Goal: Task Accomplishment & Management: Manage account settings

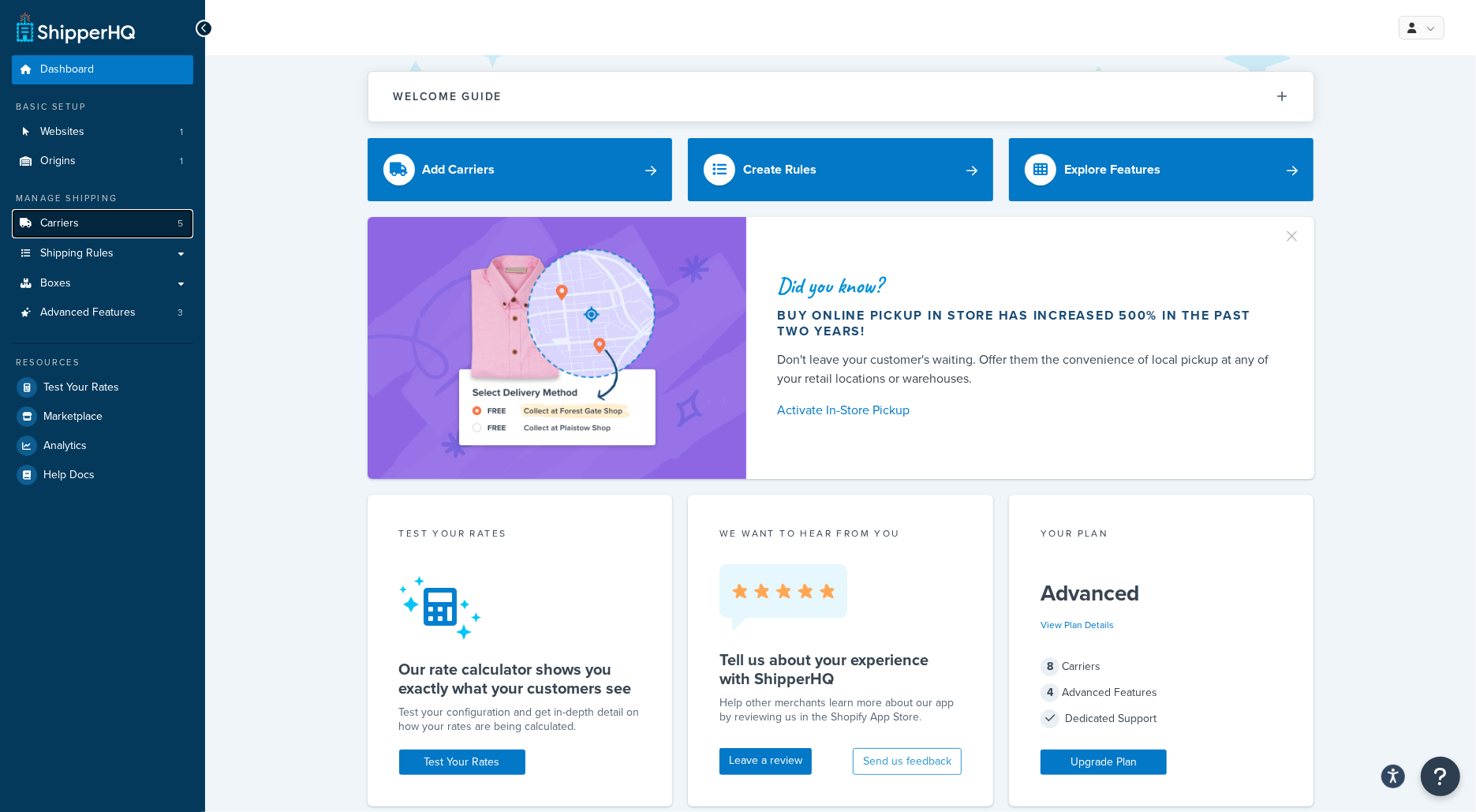
click at [165, 230] on link "Carriers 5" at bounding box center [102, 223] width 181 height 29
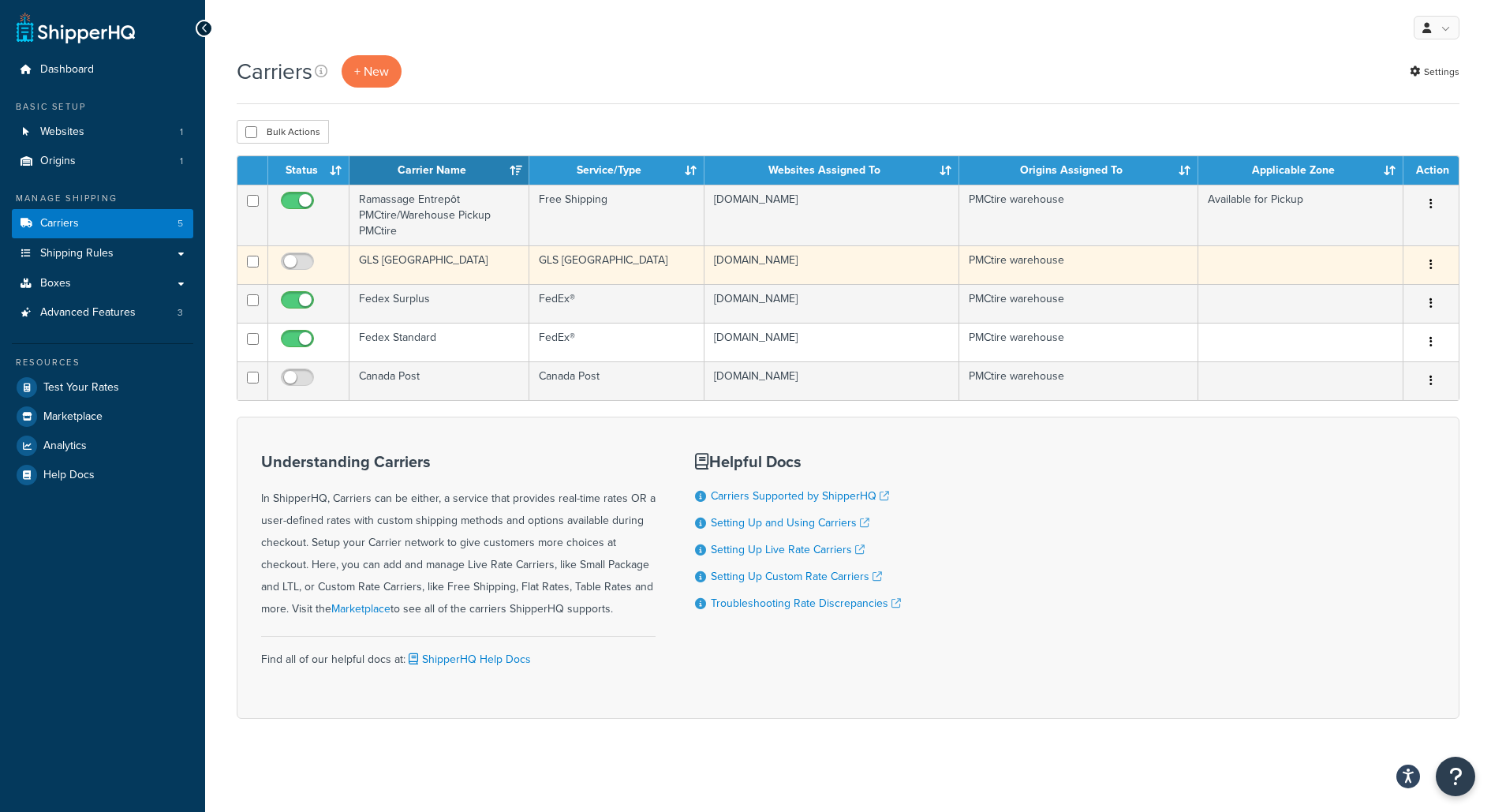
click at [924, 258] on td "pmctire.myshopify.com" at bounding box center [832, 265] width 255 height 38
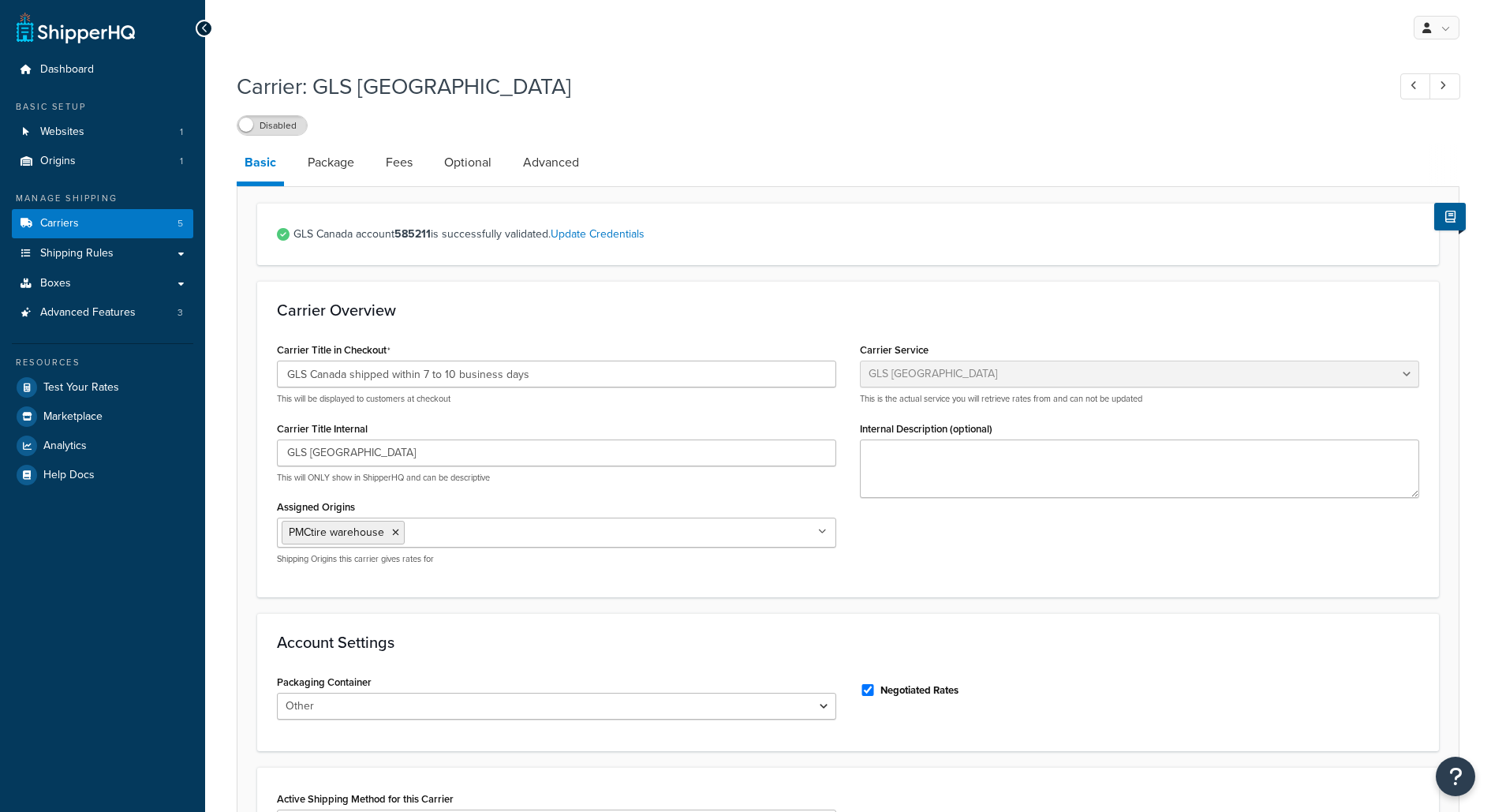
select select "glsCanada"
select select "Other"
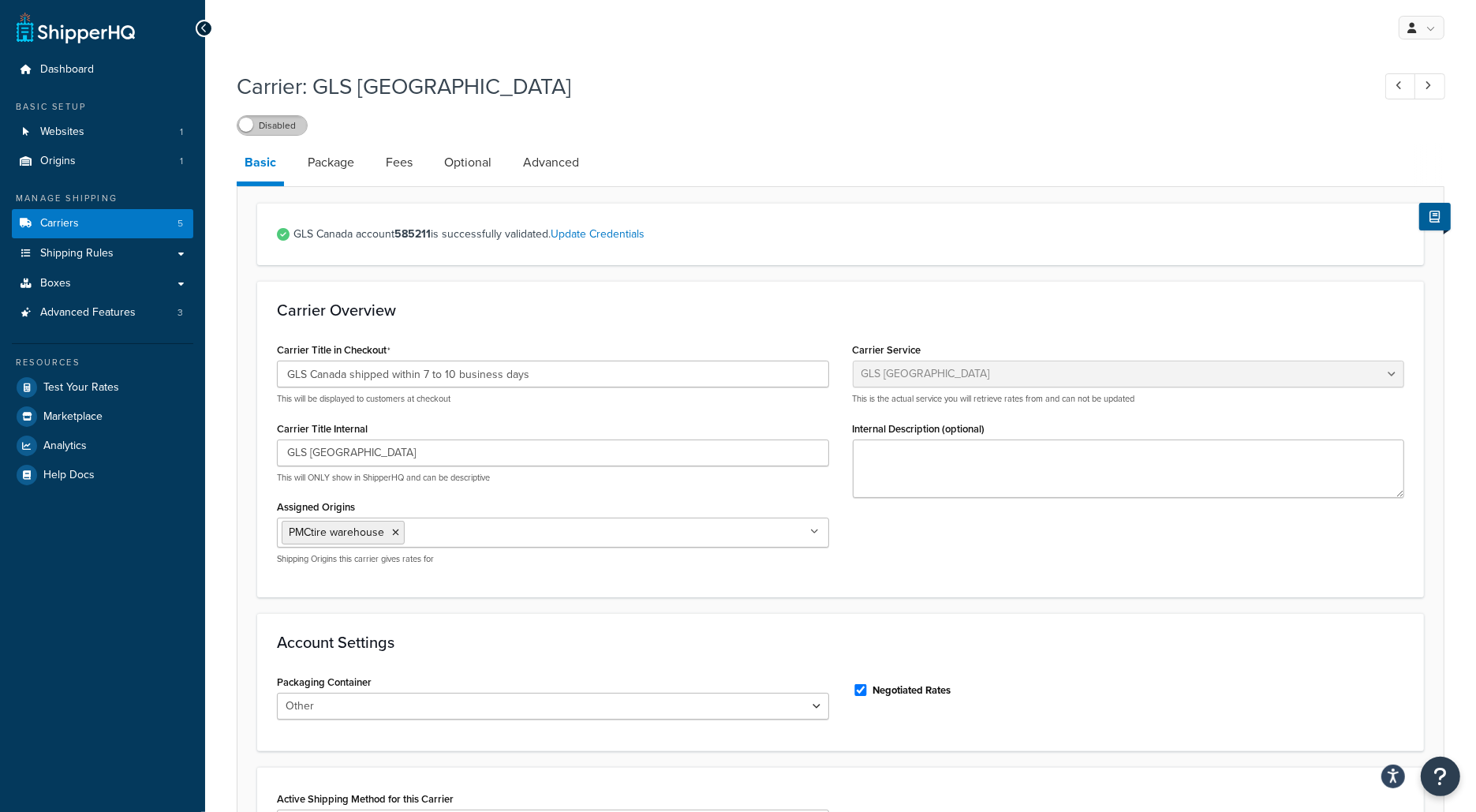
click at [301, 126] on label "Disabled" at bounding box center [271, 125] width 69 height 19
click at [291, 127] on span at bounding box center [298, 124] width 14 height 14
click at [57, 389] on span "Test Your Rates" at bounding box center [81, 388] width 76 height 13
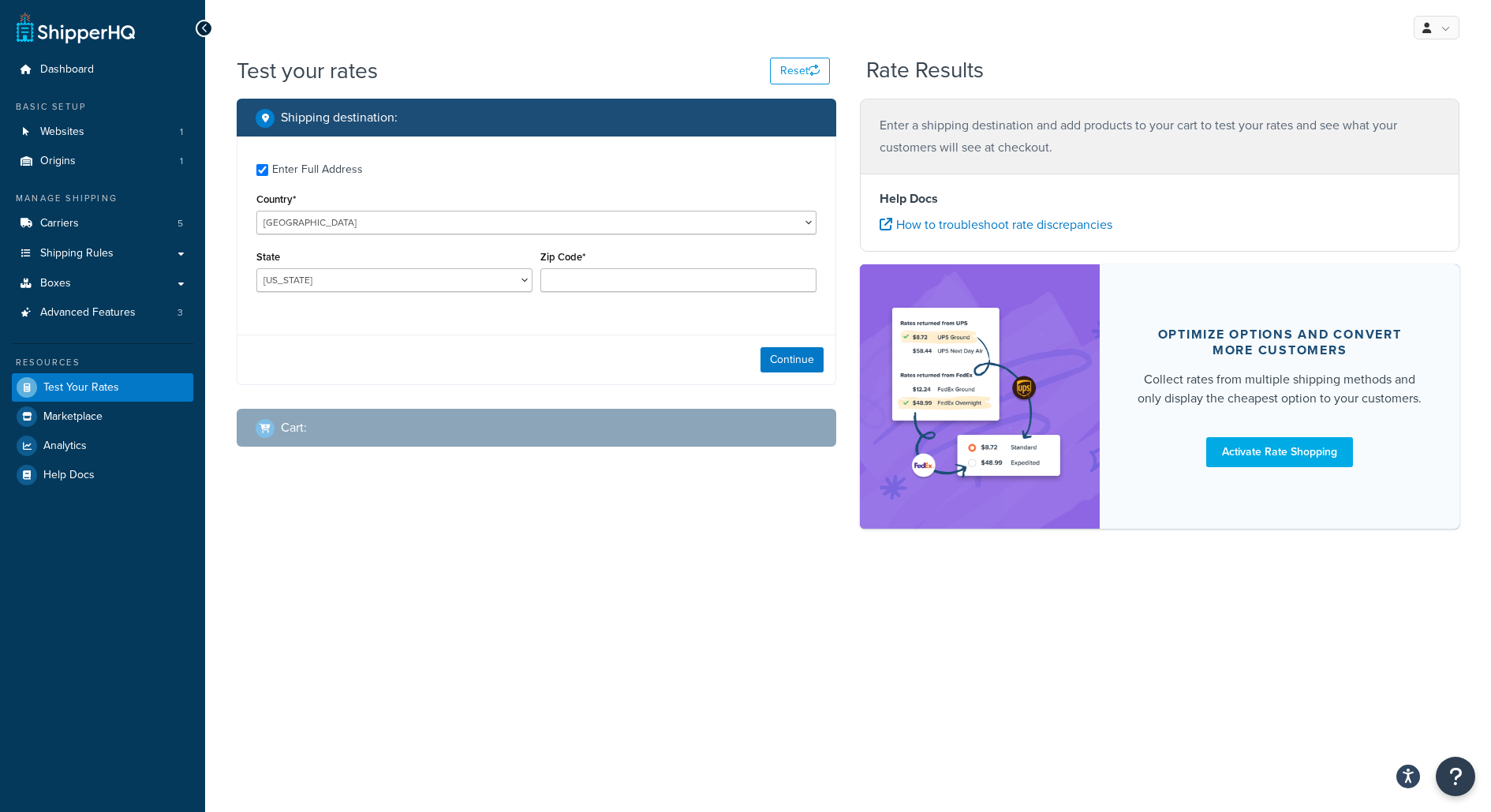
checkbox input "true"
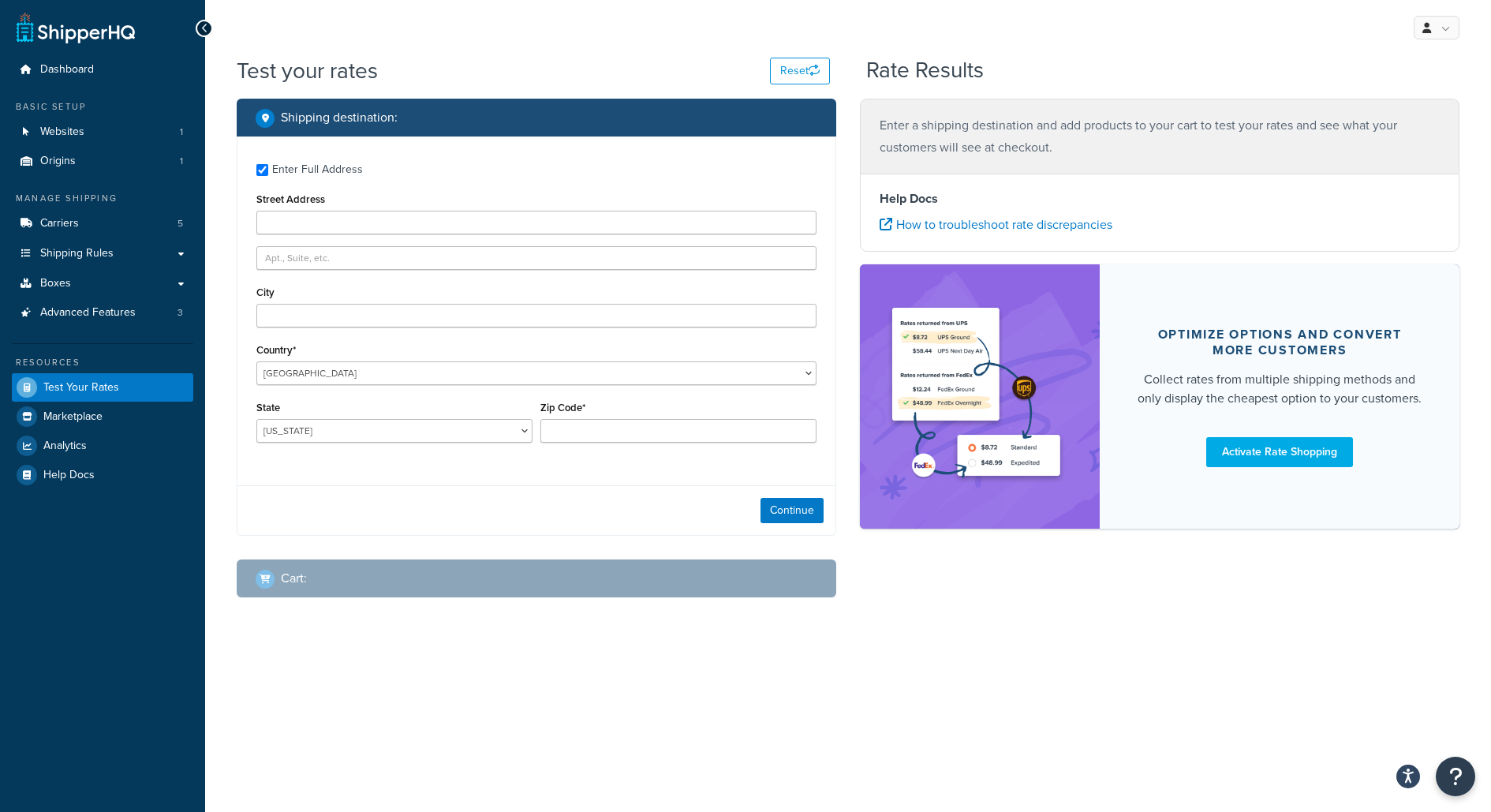
type input "311 Hillcrest Circle Southwest"
type input "Airdrie"
type input "T4B 4B1"
select select "CA"
select select "74566"
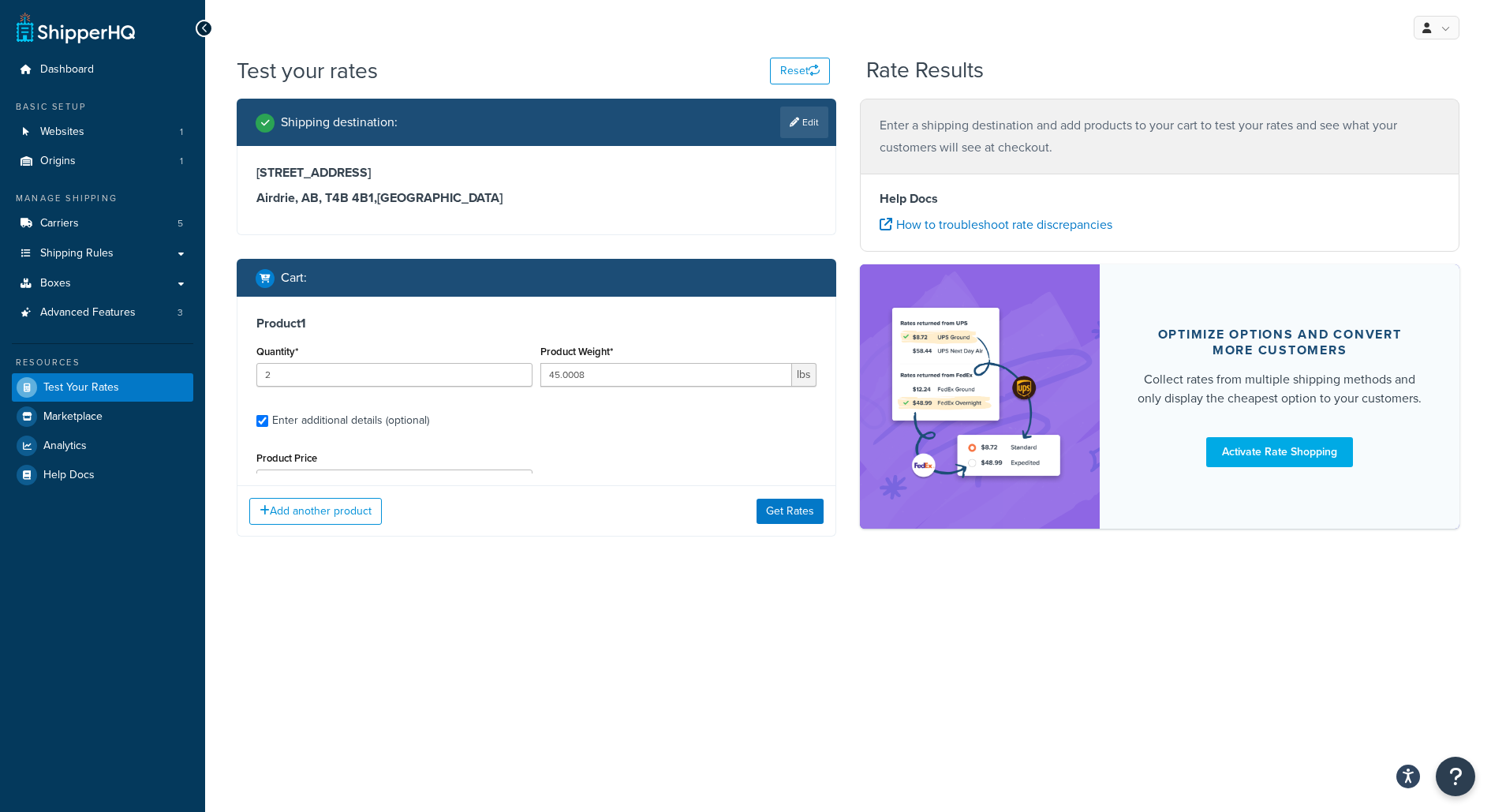
type input "AL"
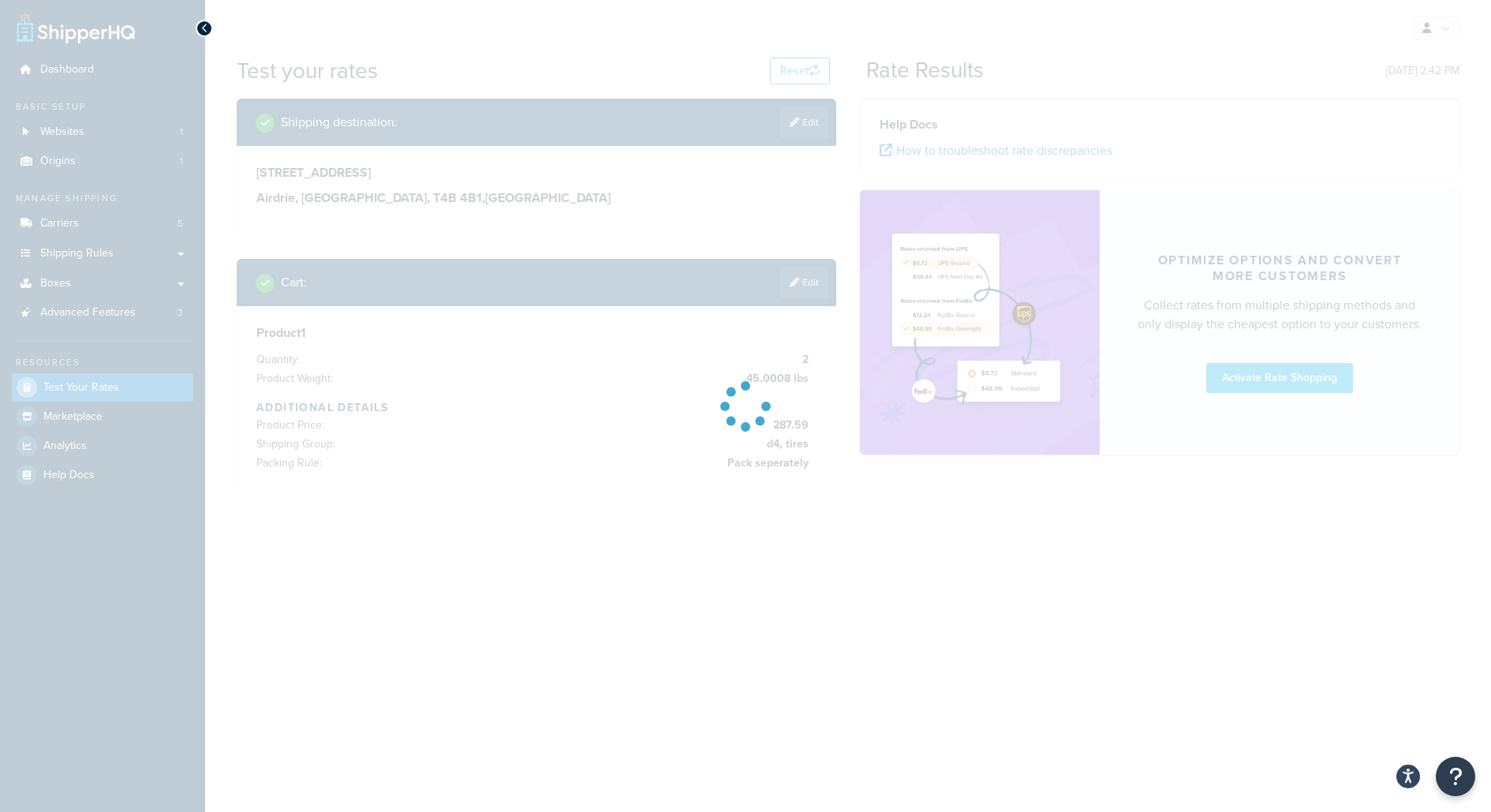
type input "AB"
click at [1444, 7] on div at bounding box center [746, 406] width 1491 height 812
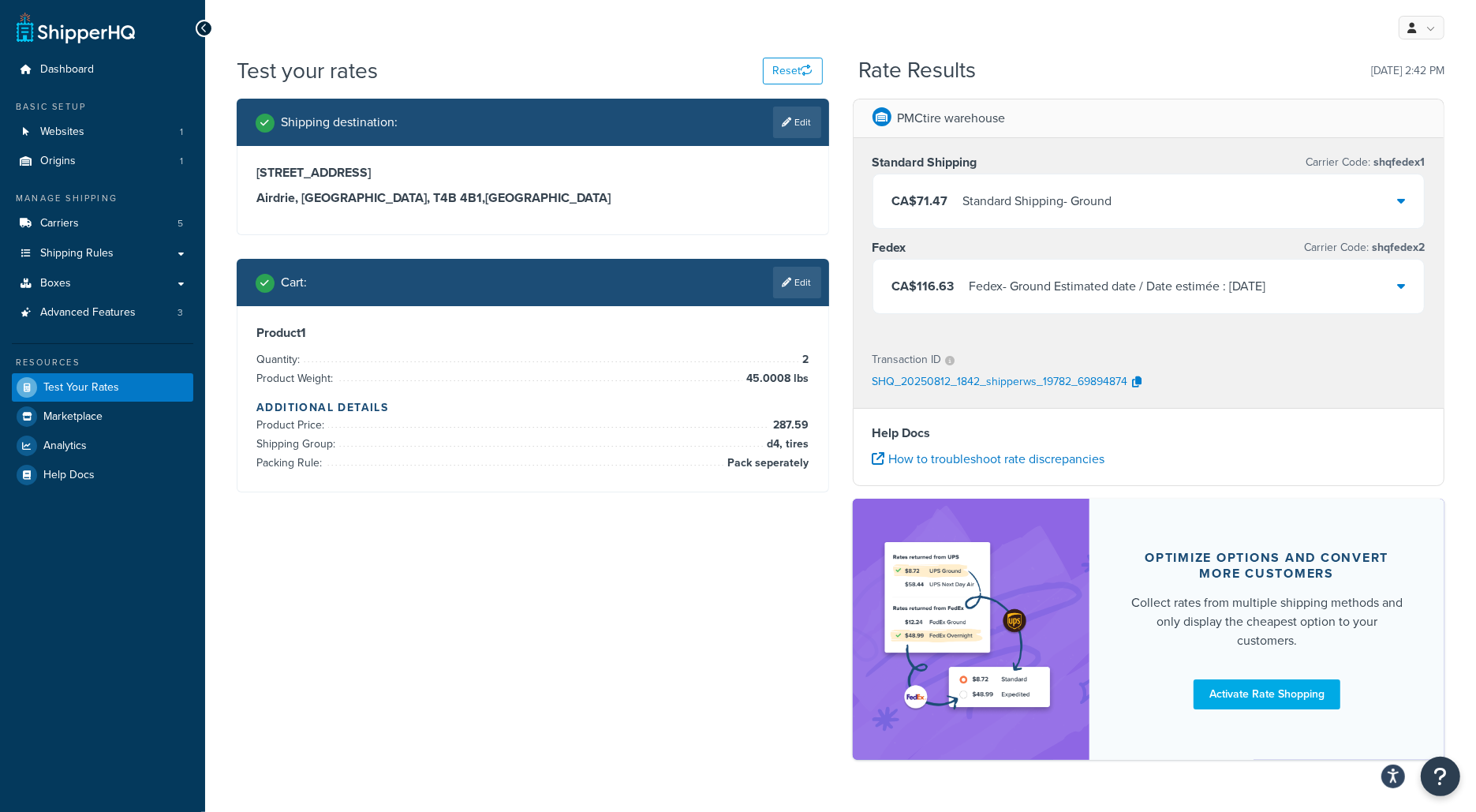
click at [1188, 180] on div "CA$71.47 Standard Shipping - Ground" at bounding box center [1149, 201] width 552 height 53
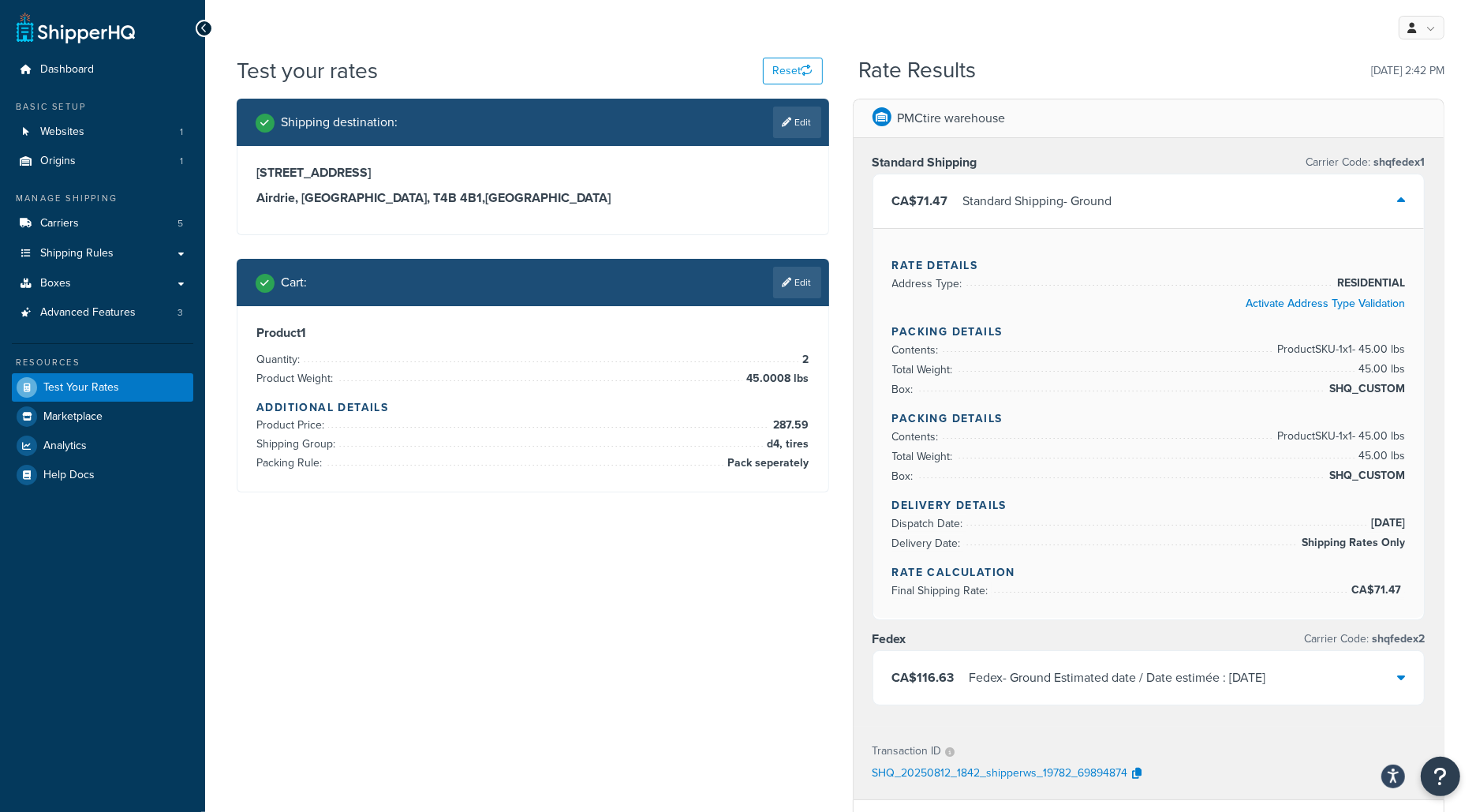
click at [1188, 180] on div "CA$71.47 Standard Shipping - Ground" at bounding box center [1149, 201] width 552 height 53
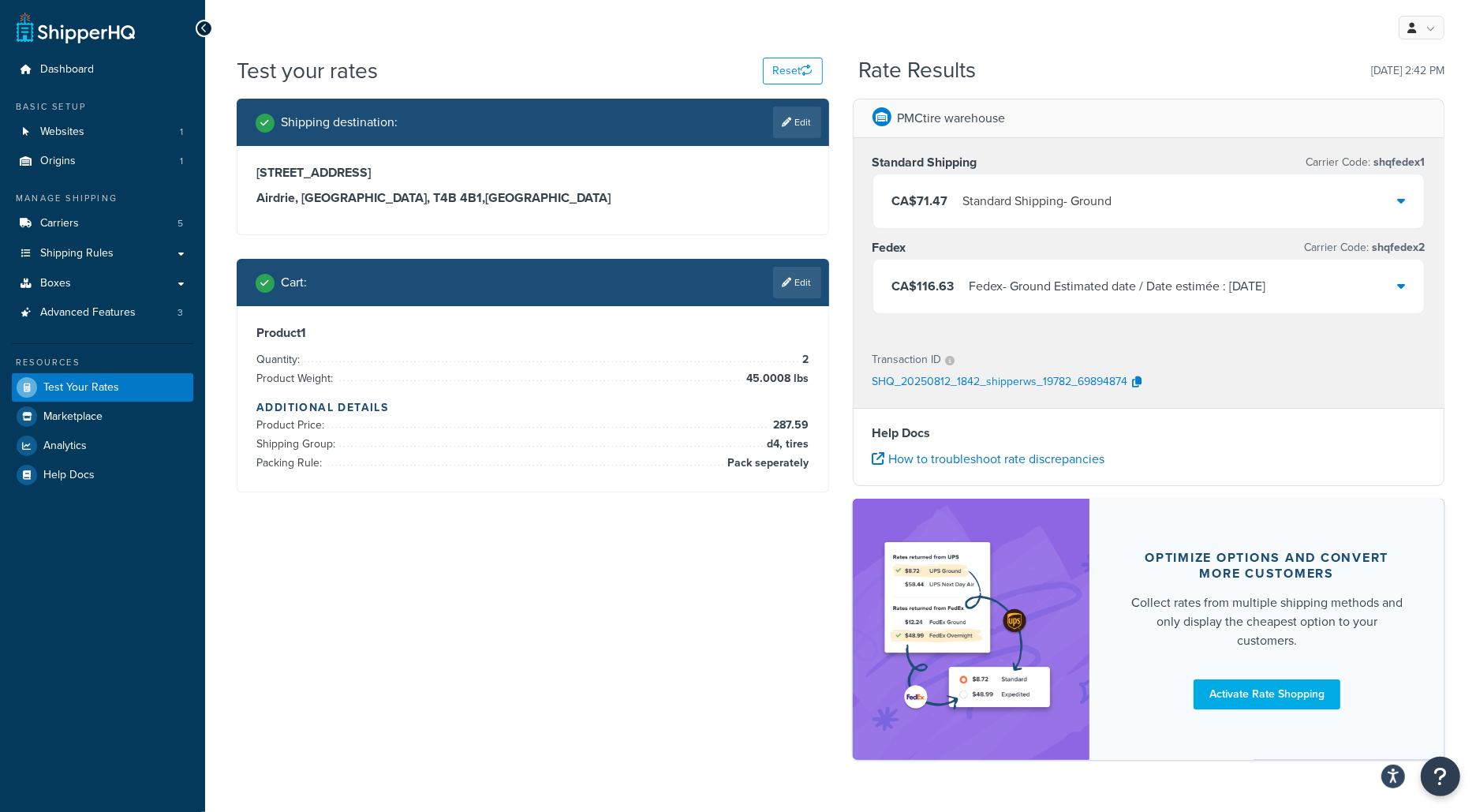
click at [1370, 292] on div "CA$116.63 Fedex - Ground Estimated date / Date estimée : Aug 21, 2025" at bounding box center [1149, 286] width 552 height 53
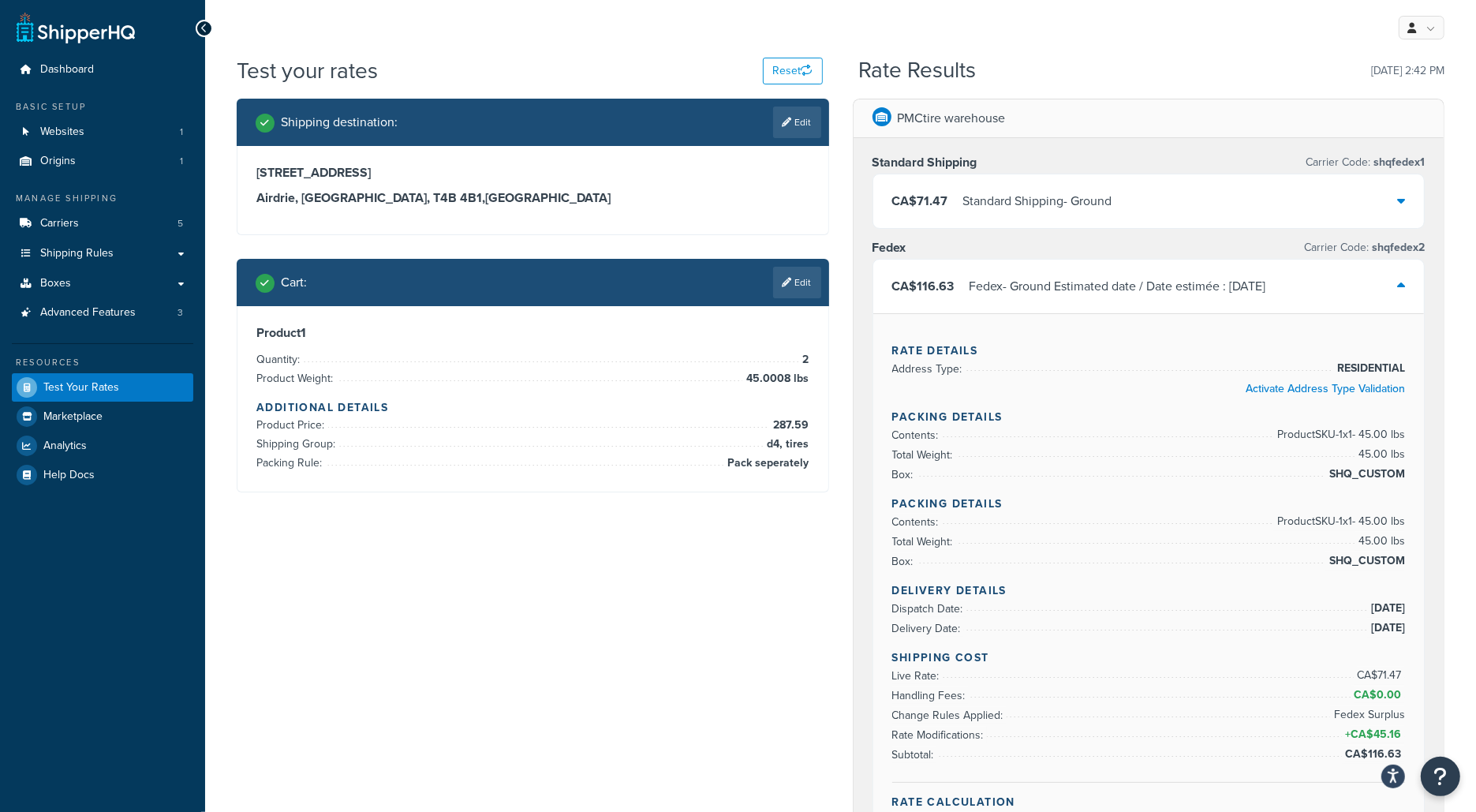
click at [1370, 292] on div "CA$116.63 Fedex - Ground Estimated date / Date estimée : Aug 21, 2025" at bounding box center [1149, 286] width 552 height 53
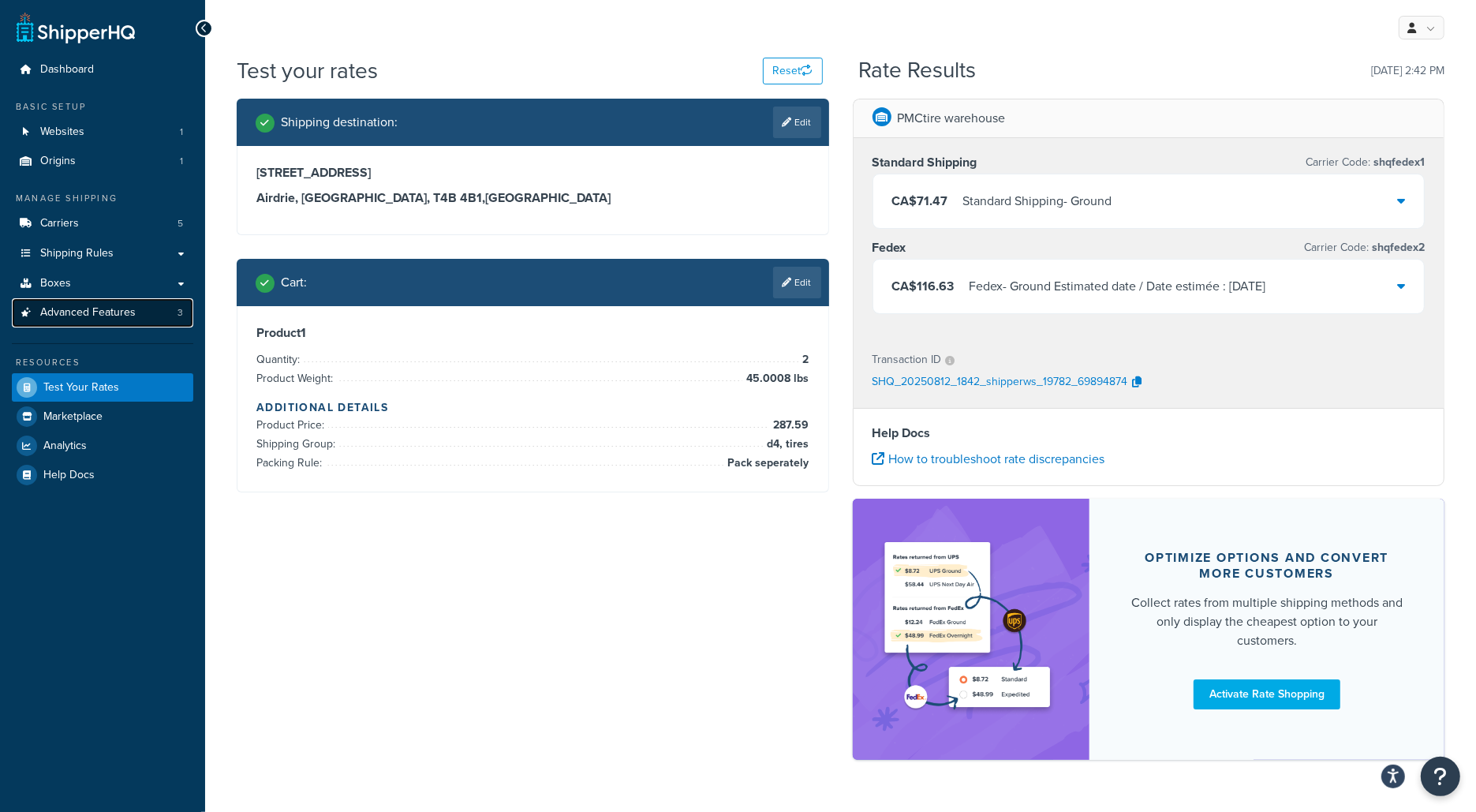
click at [165, 314] on link "Advanced Features 3" at bounding box center [102, 312] width 181 height 29
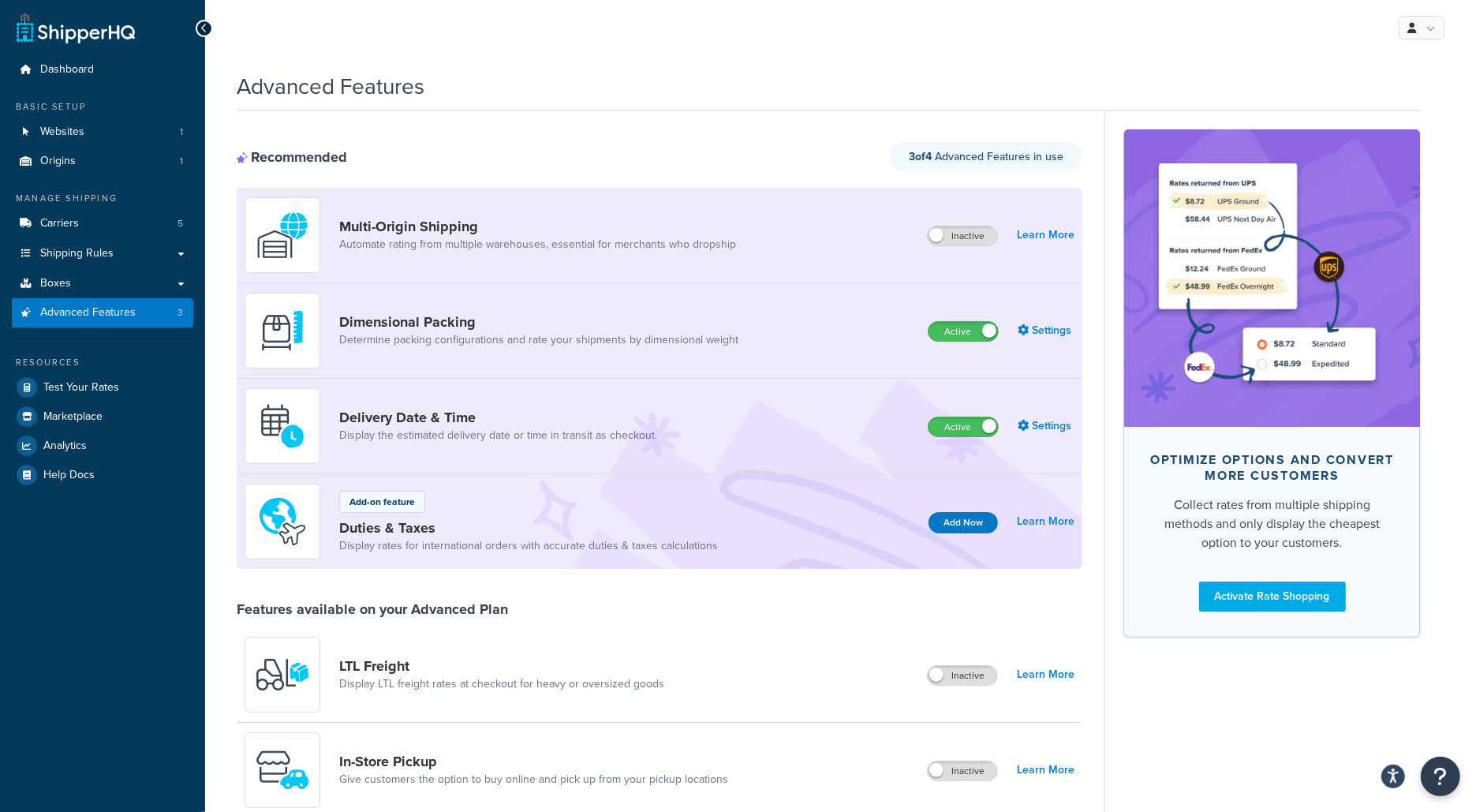
click at [680, 470] on div "Delivery Date & Time Display the estimated delivery date or time in transit as …" at bounding box center [660, 426] width 846 height 96
click at [666, 438] on div "Delivery Date & Time Display the estimated delivery date or time in transit as …" at bounding box center [660, 426] width 846 height 96
click at [1057, 427] on link "Settings" at bounding box center [1046, 426] width 57 height 22
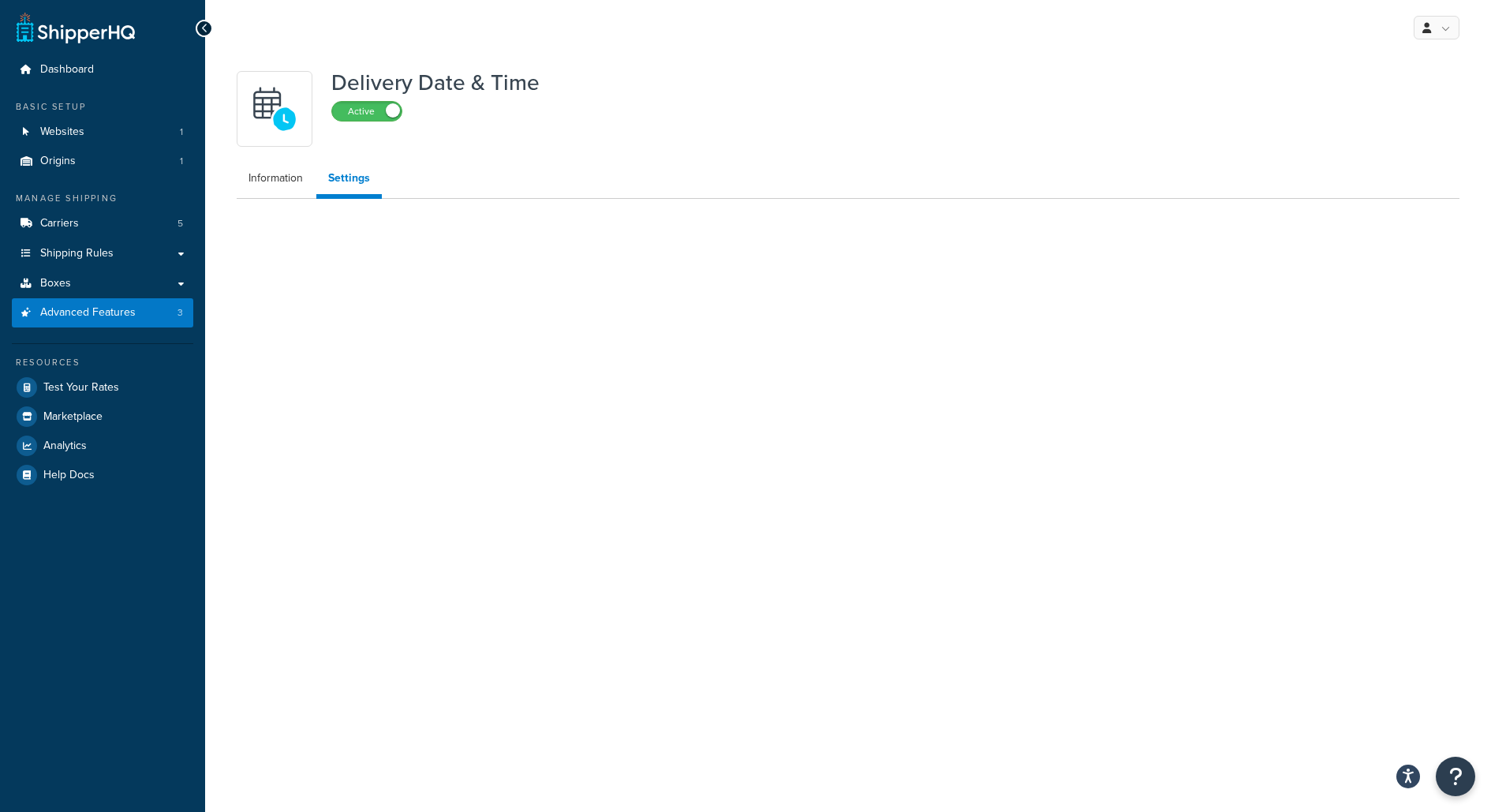
select select "false"
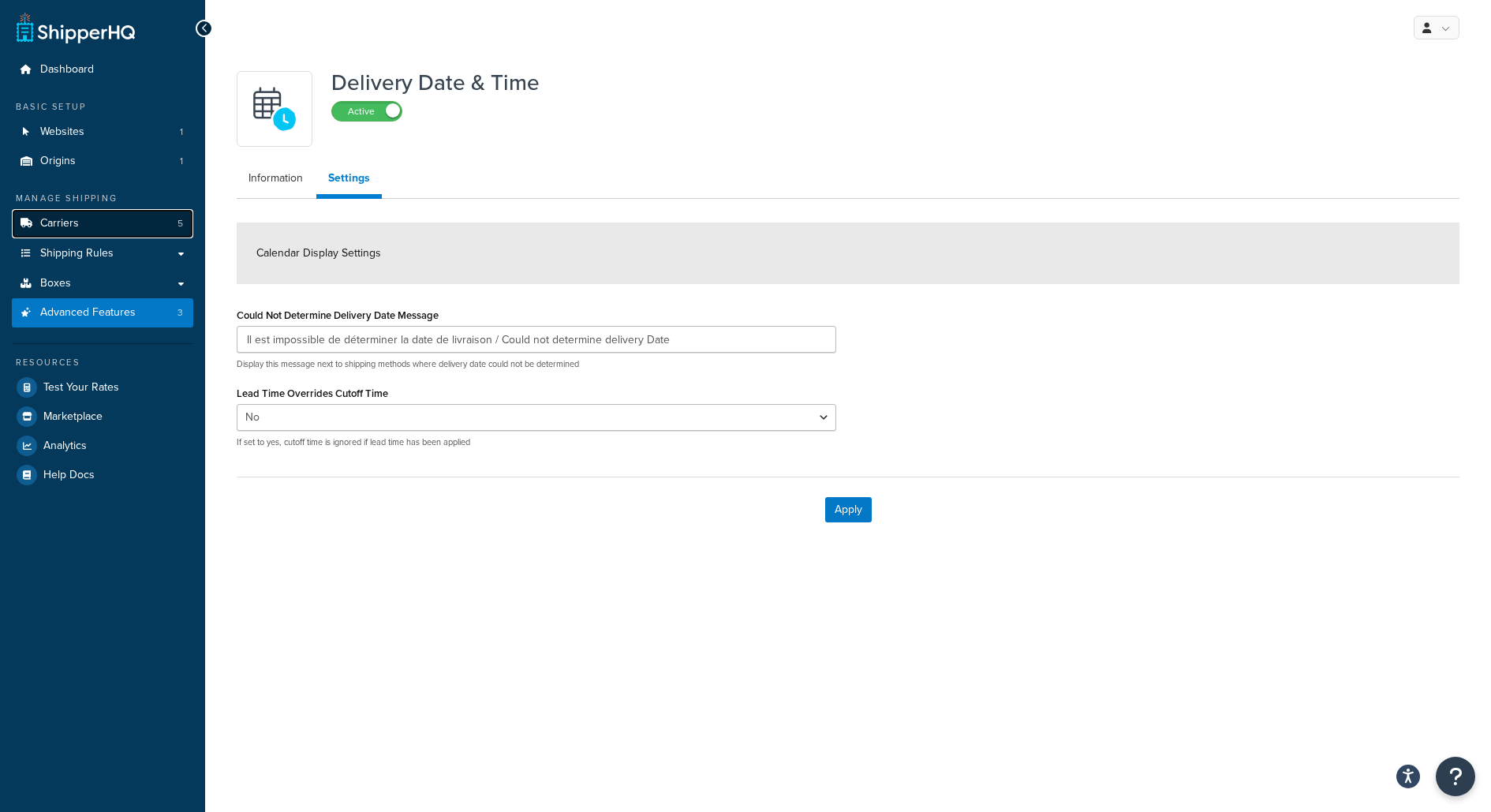
click at [101, 234] on link "Carriers 5" at bounding box center [102, 223] width 181 height 29
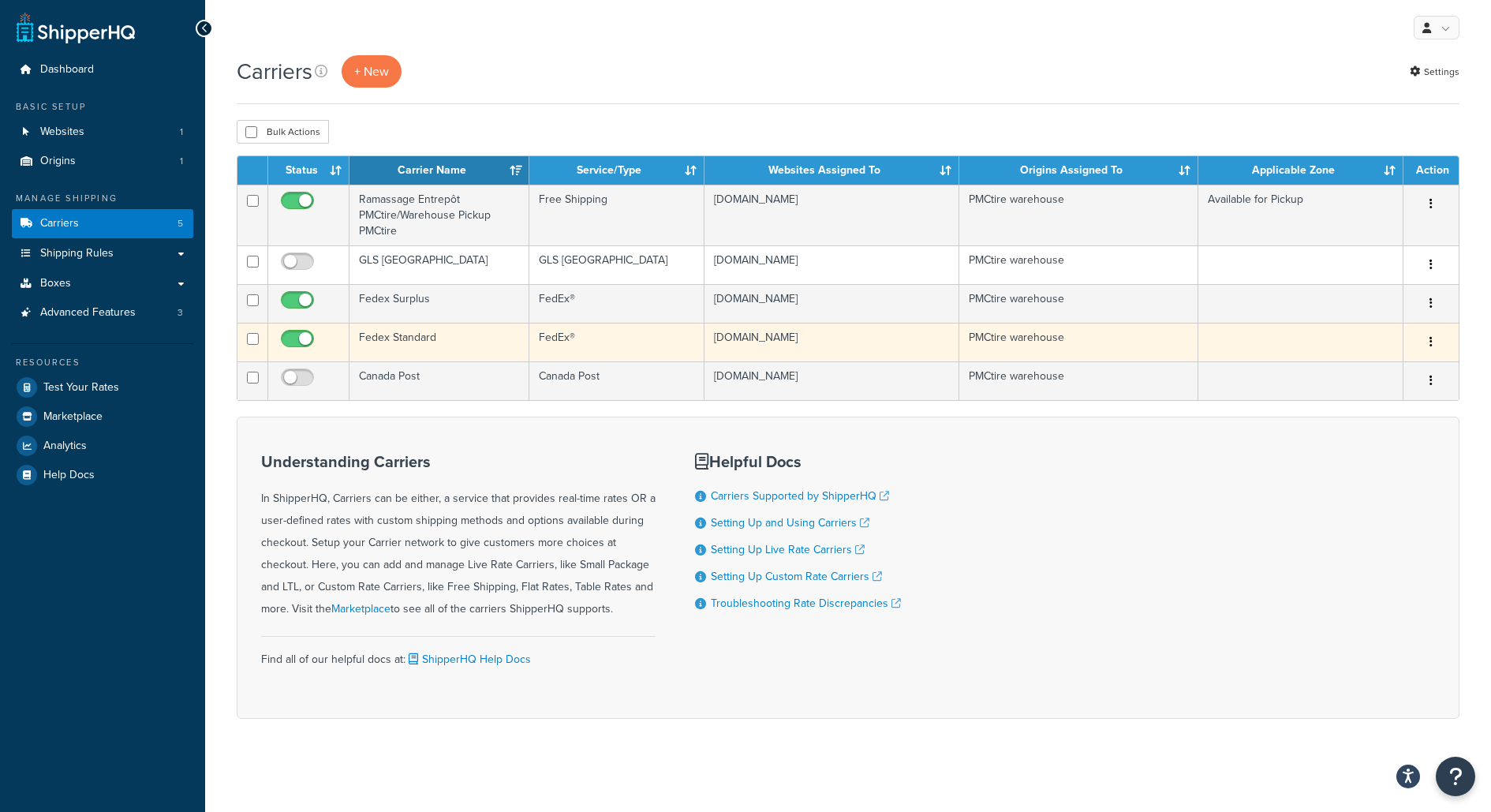
click at [473, 335] on td "Fedex Standard" at bounding box center [439, 342] width 180 height 38
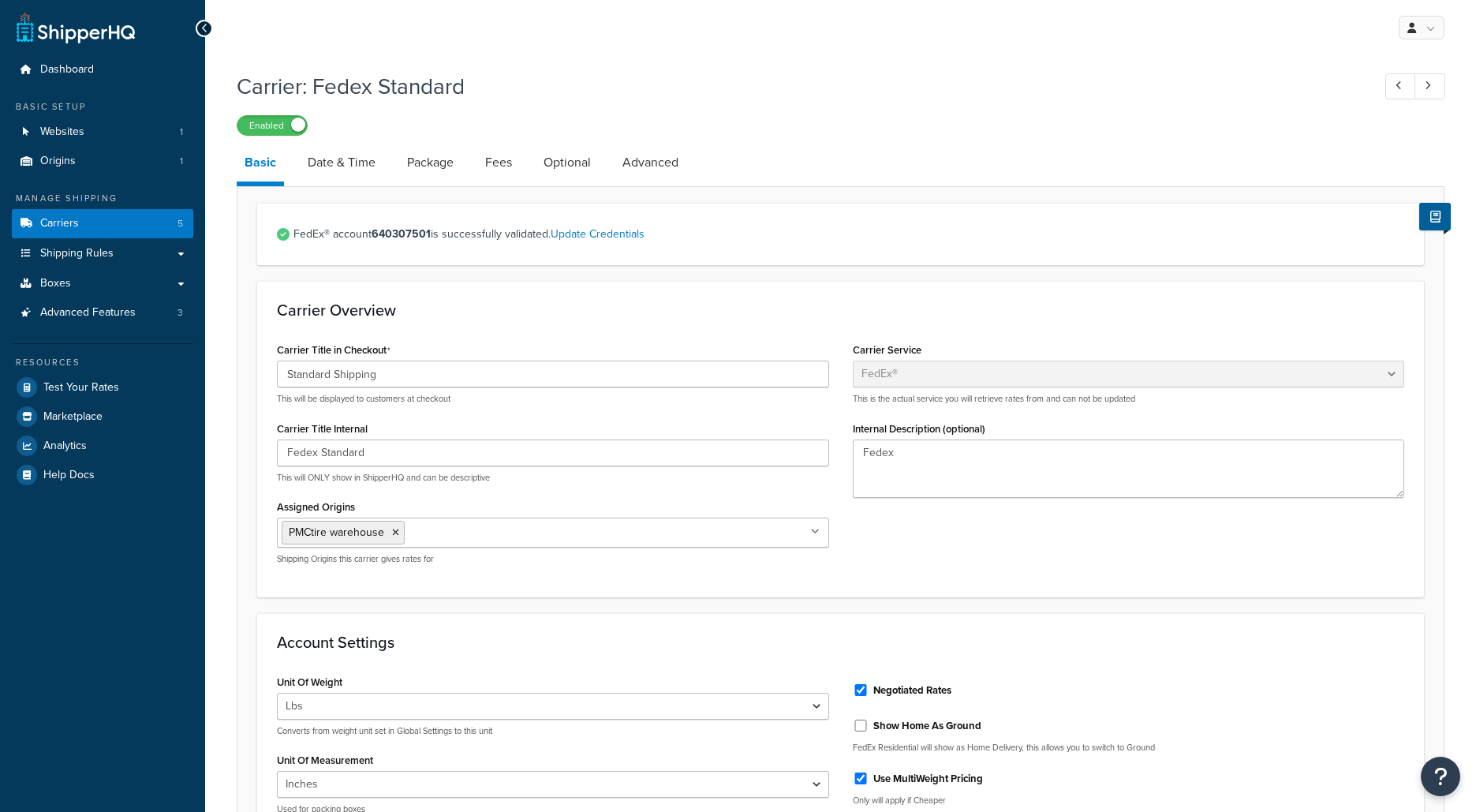
select select "fedEx"
select select "REGULAR_PICKUP"
select select "YOUR_PACKAGING"
click at [371, 154] on link "Date & Time" at bounding box center [341, 163] width 84 height 38
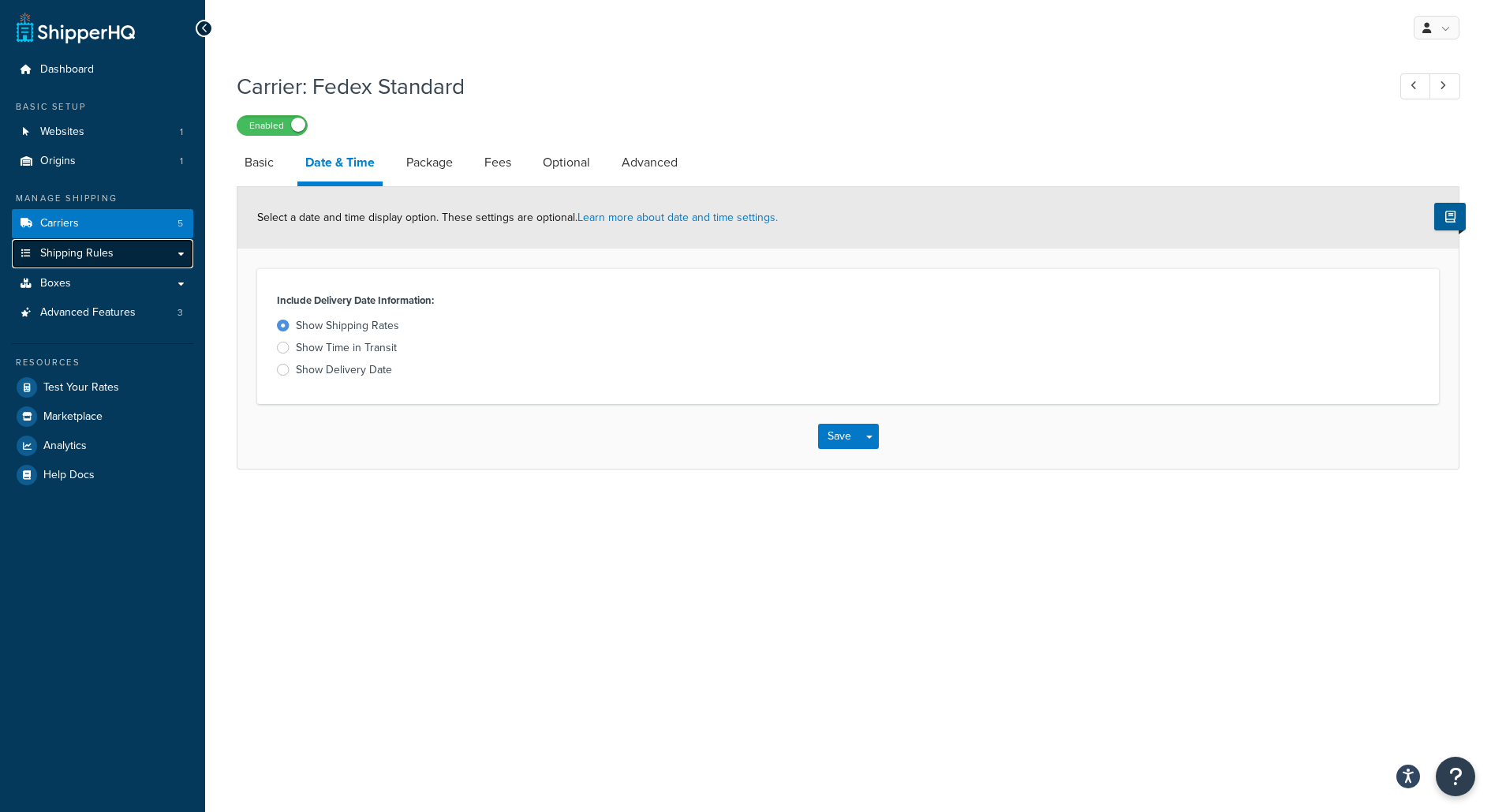
click at [176, 259] on link "Shipping Rules" at bounding box center [102, 253] width 181 height 29
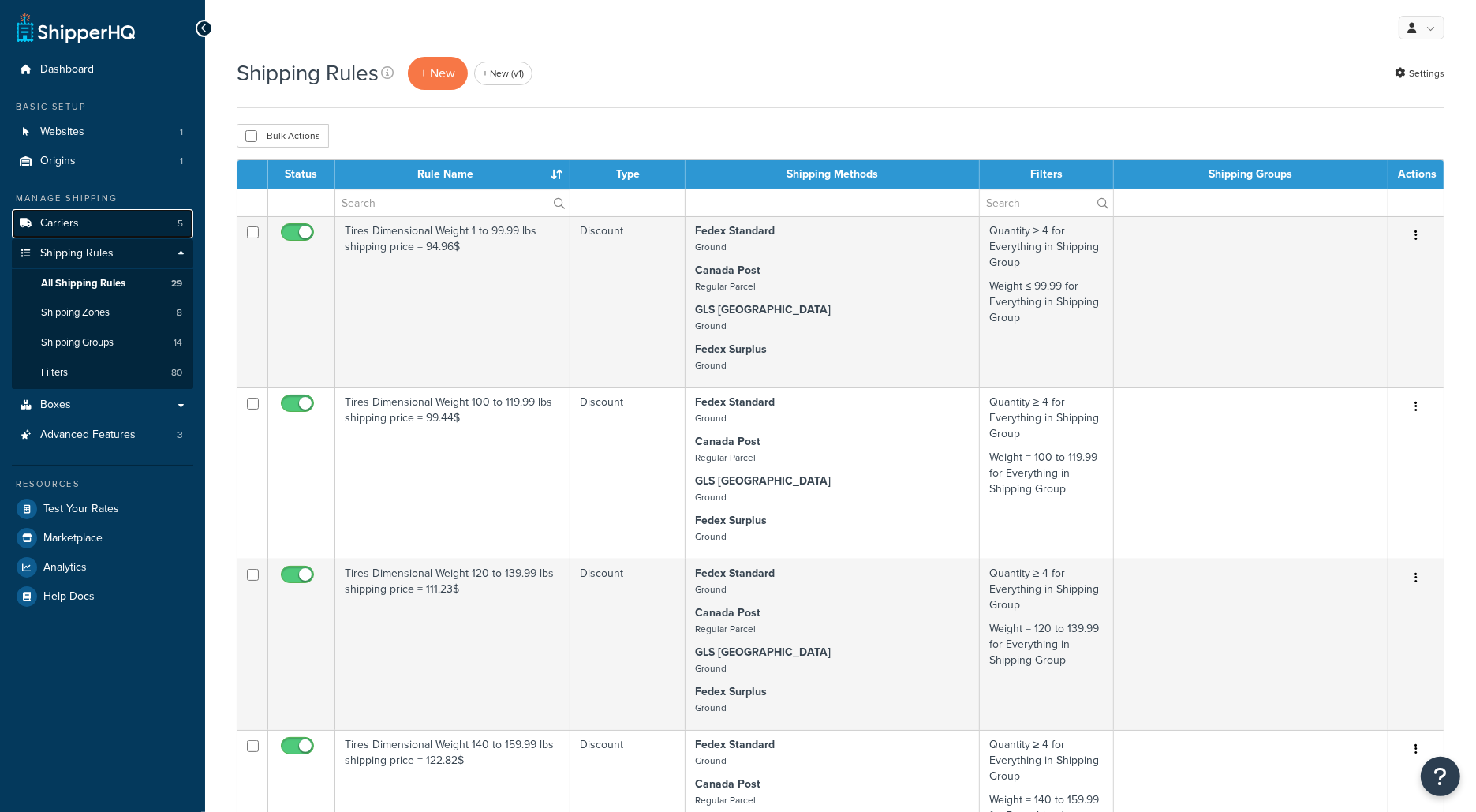
click at [173, 228] on link "Carriers 5" at bounding box center [102, 223] width 181 height 29
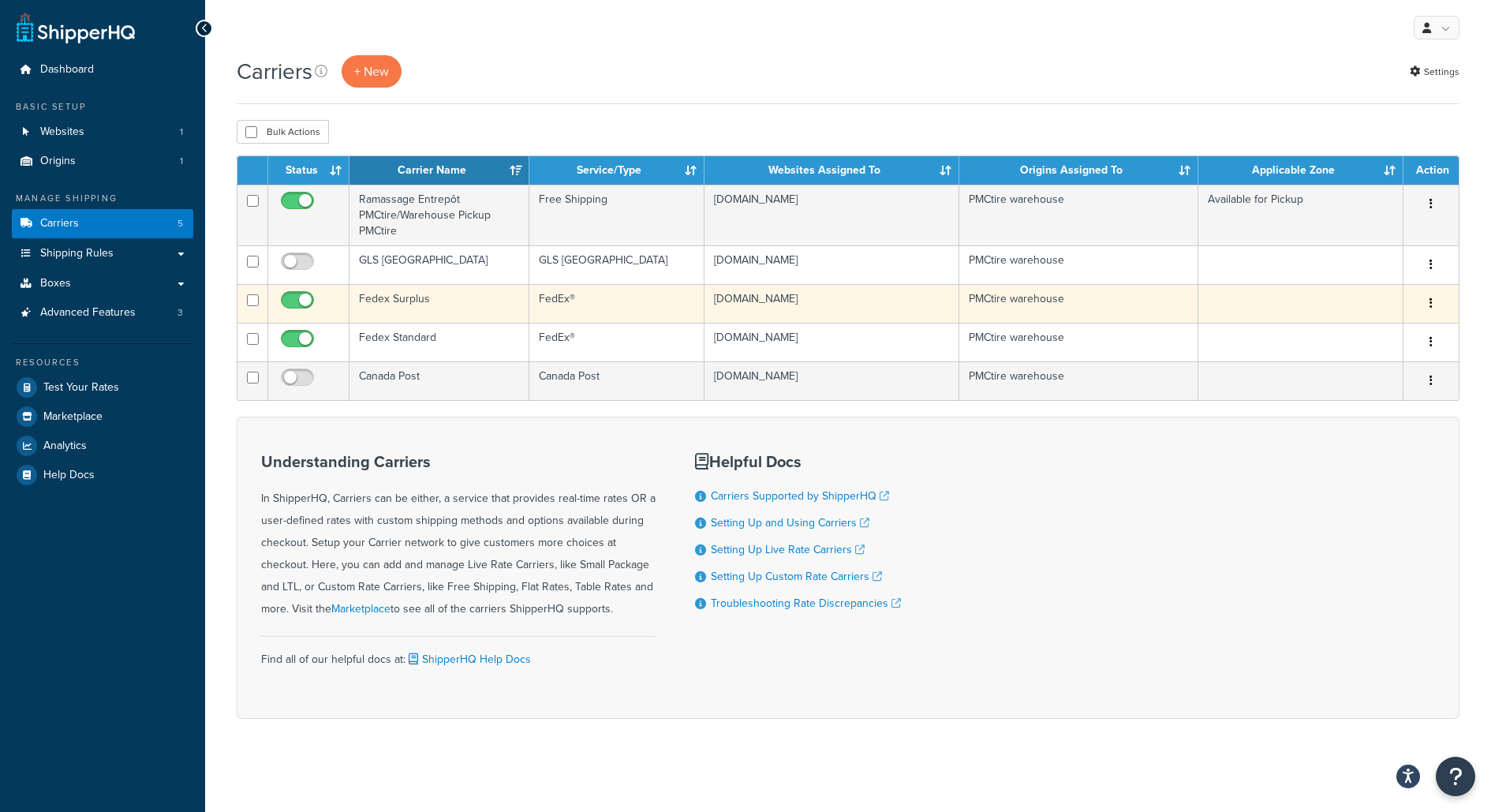
click at [451, 311] on td "Fedex Surplus" at bounding box center [439, 303] width 180 height 38
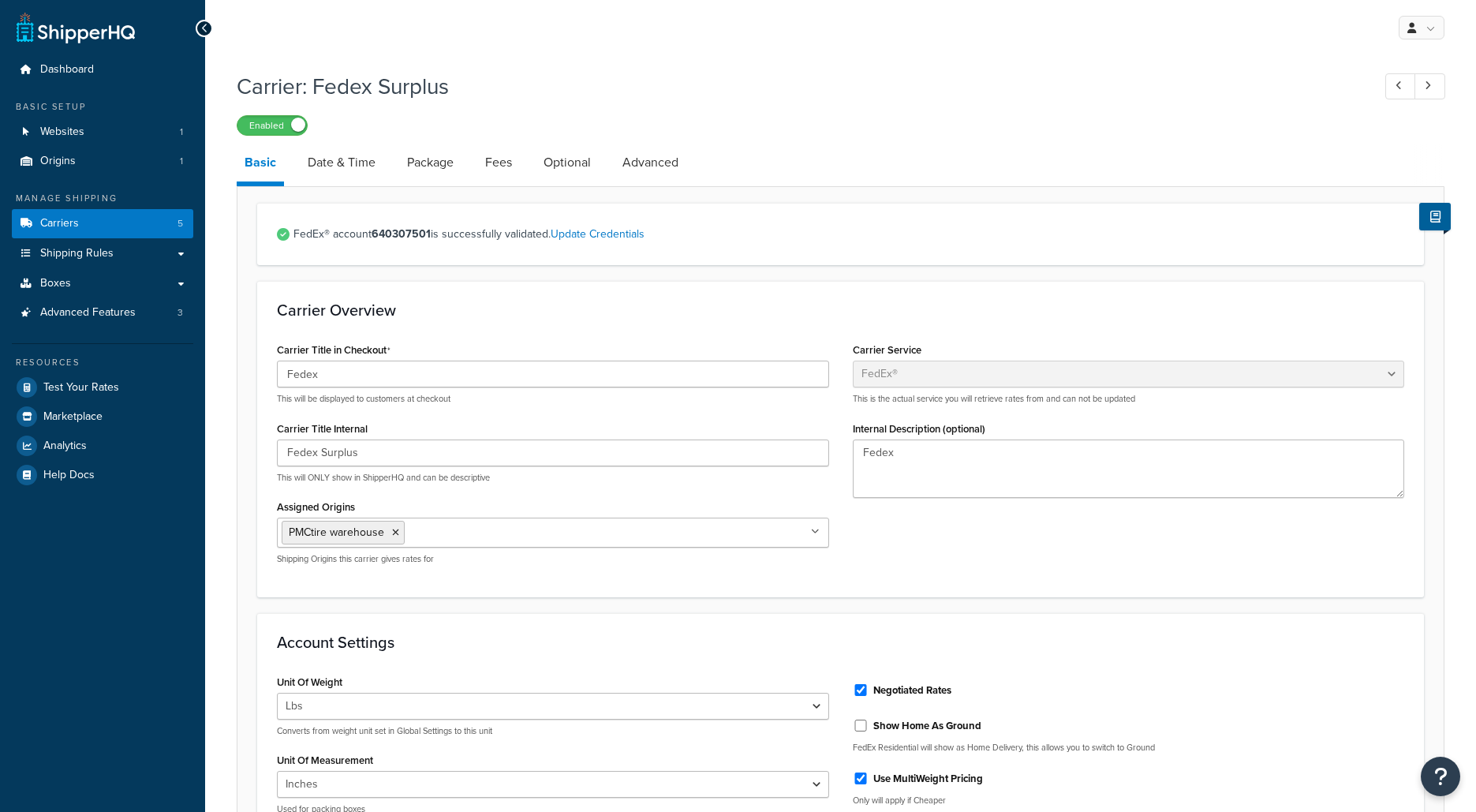
select select "fedEx"
select select "REGULAR_PICKUP"
select select "YOUR_PACKAGING"
click at [354, 161] on link "Date & Time" at bounding box center [341, 163] width 84 height 38
select select "yMMMd"
